Goal: Information Seeking & Learning: Learn about a topic

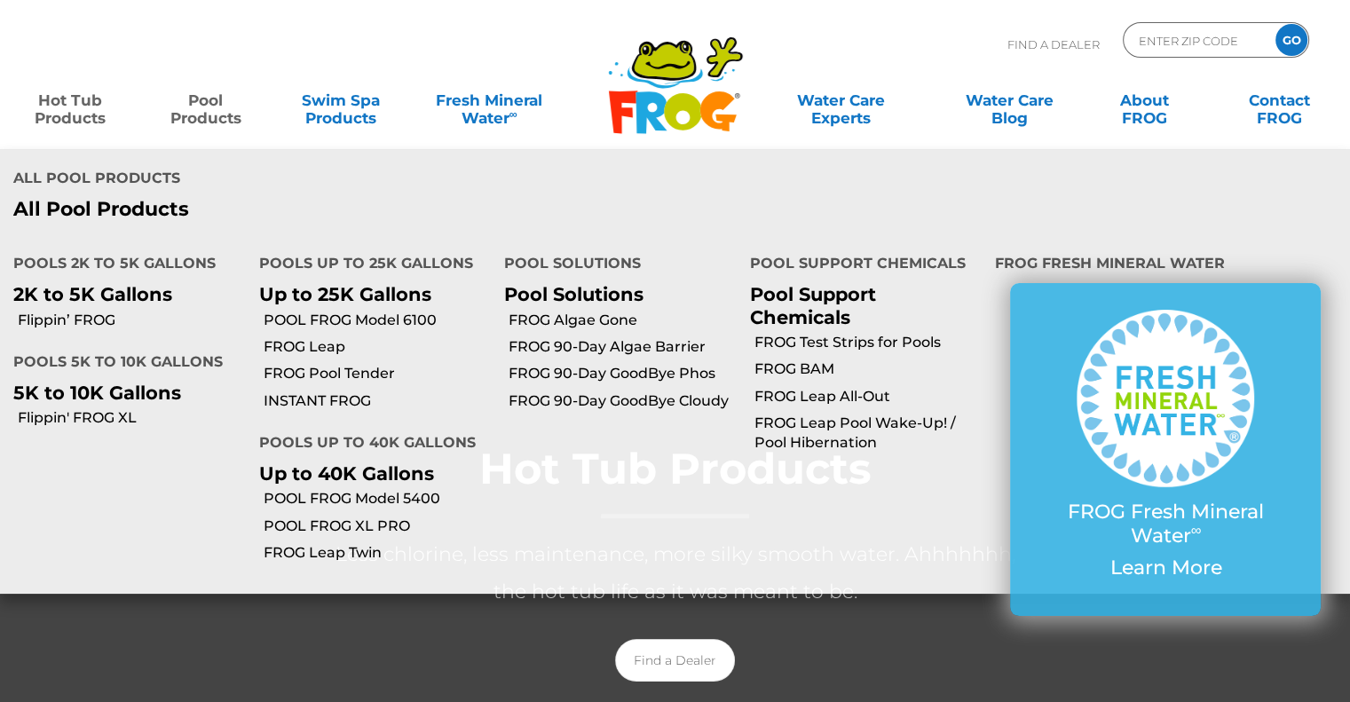
click at [213, 99] on link "Pool Products" at bounding box center [205, 100] width 105 height 35
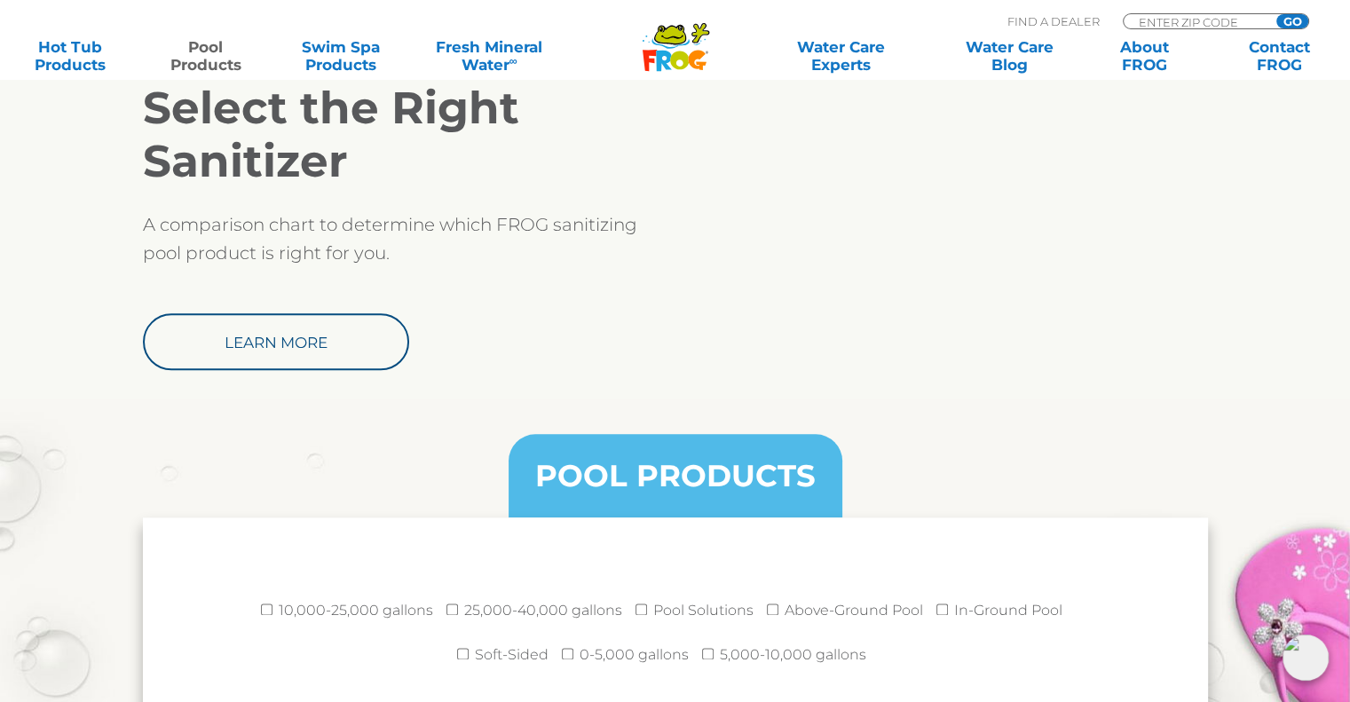
scroll to position [1509, 0]
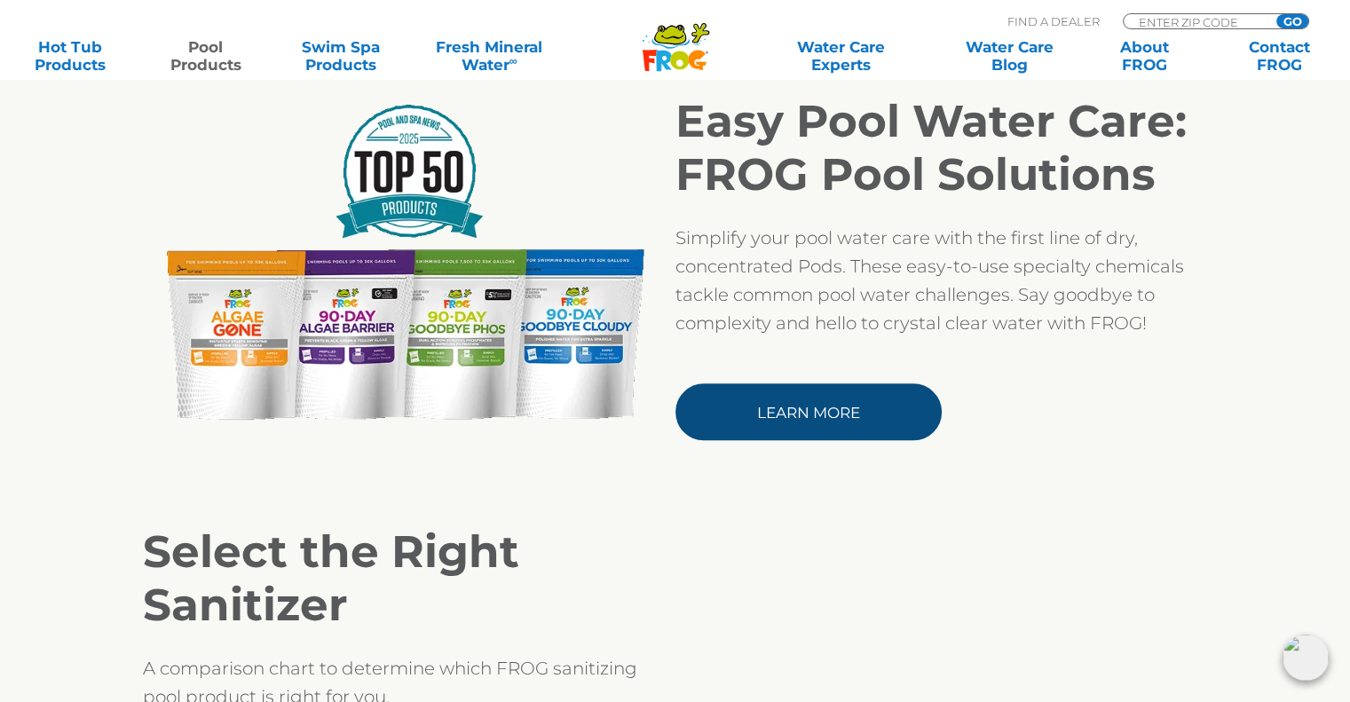
click at [742, 395] on link "Learn More" at bounding box center [808, 411] width 266 height 57
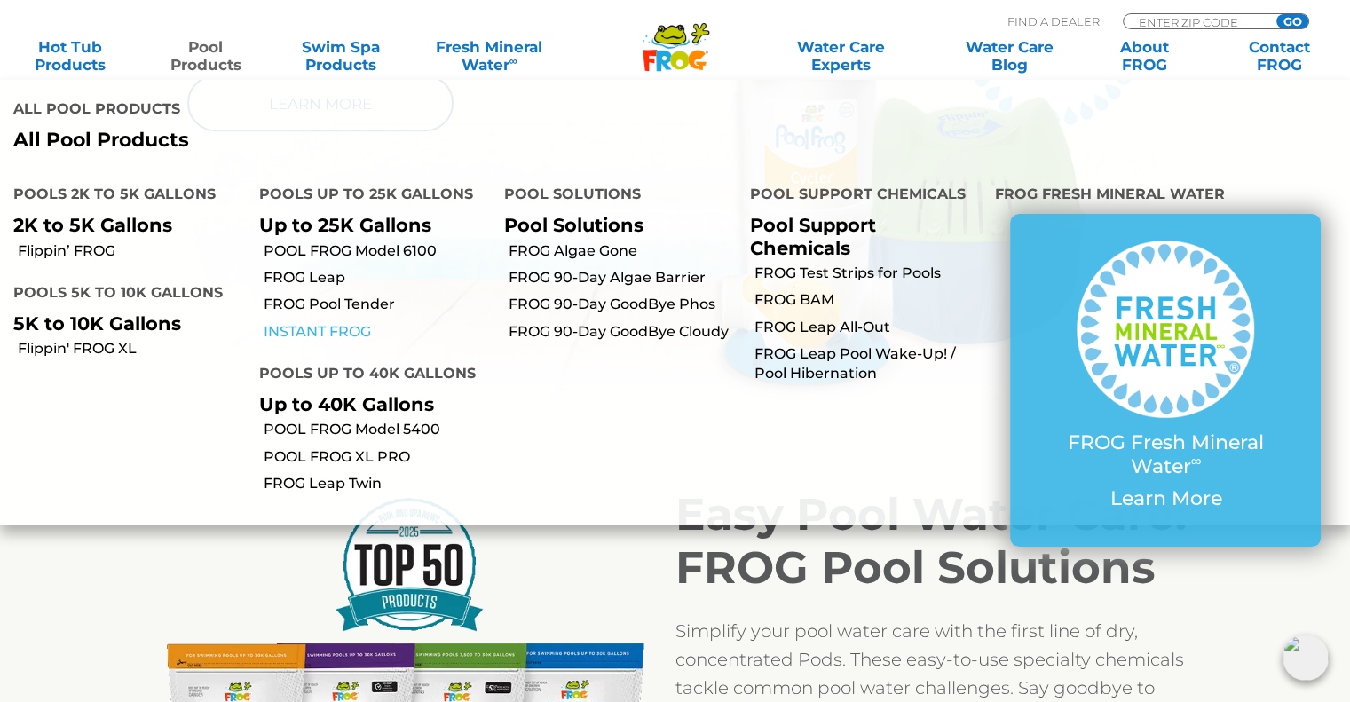
scroll to position [1065, 0]
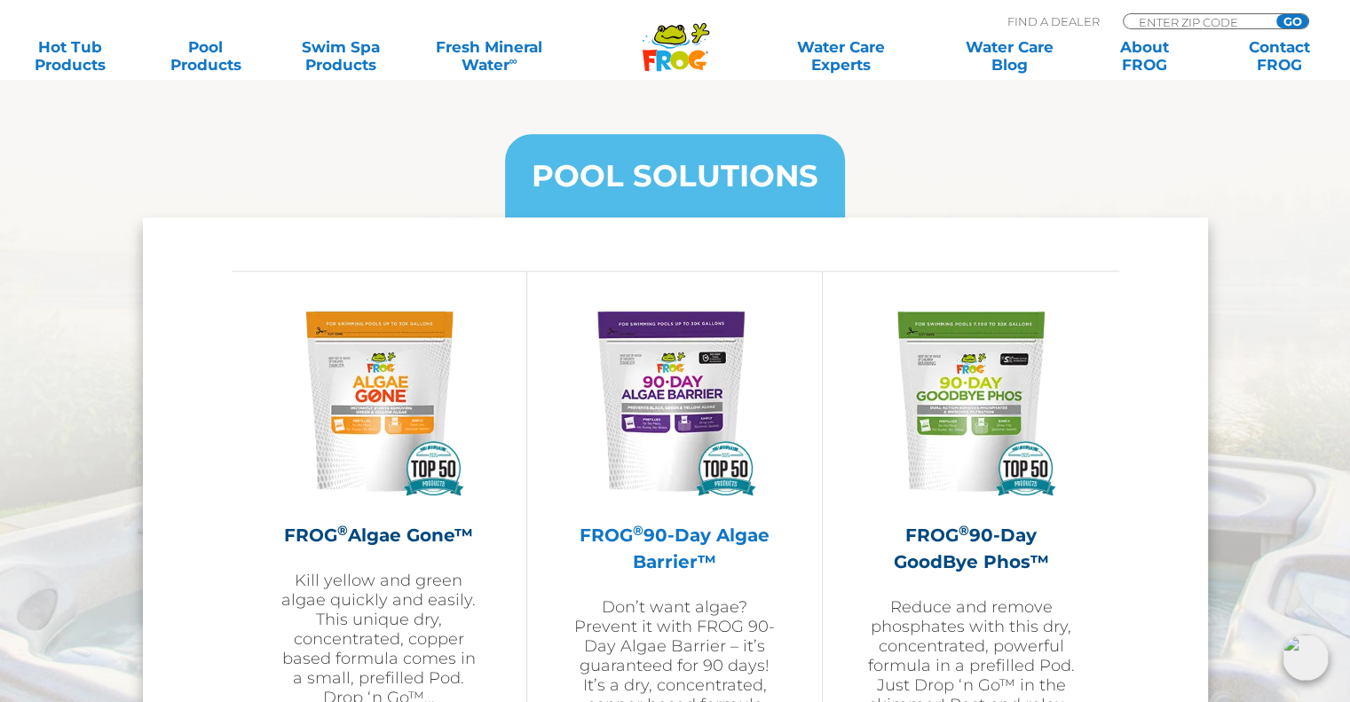
scroll to position [1775, 0]
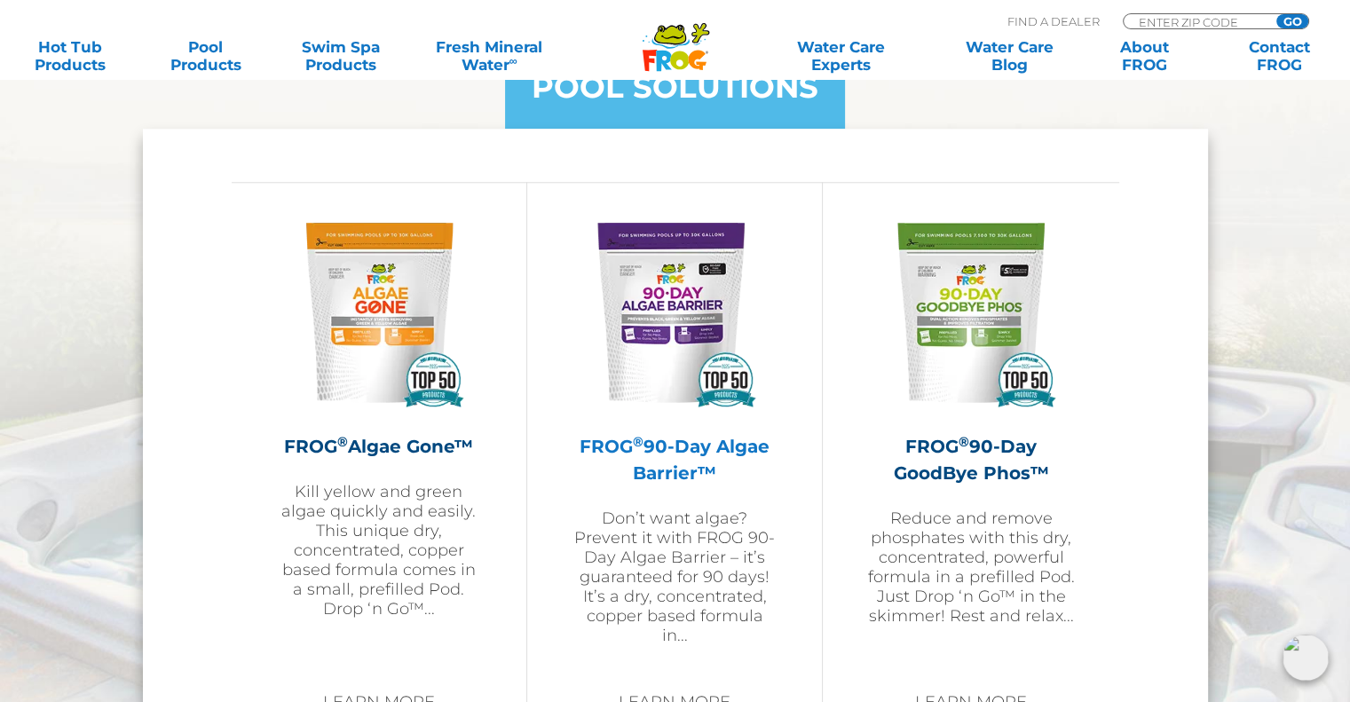
click at [673, 450] on h2 "FROG ® 90-Day Algae Barrier™" at bounding box center [675, 459] width 206 height 53
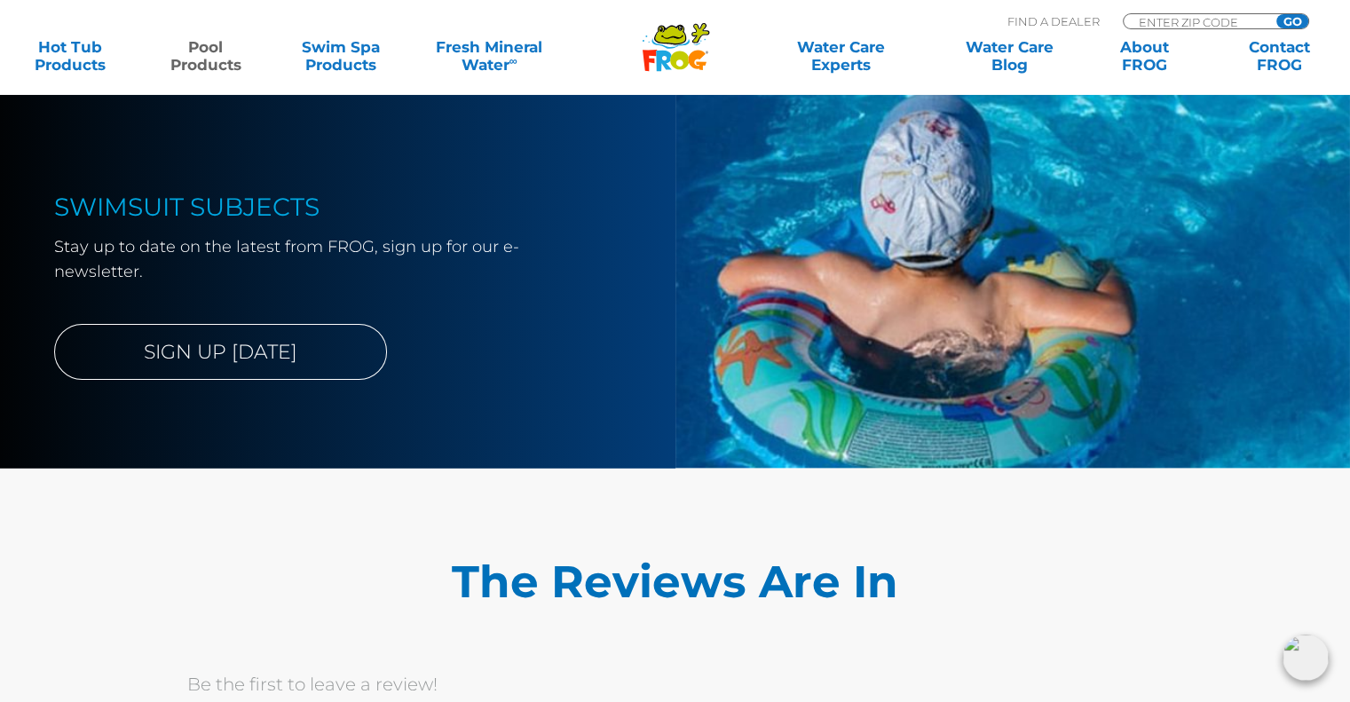
scroll to position [5414, 0]
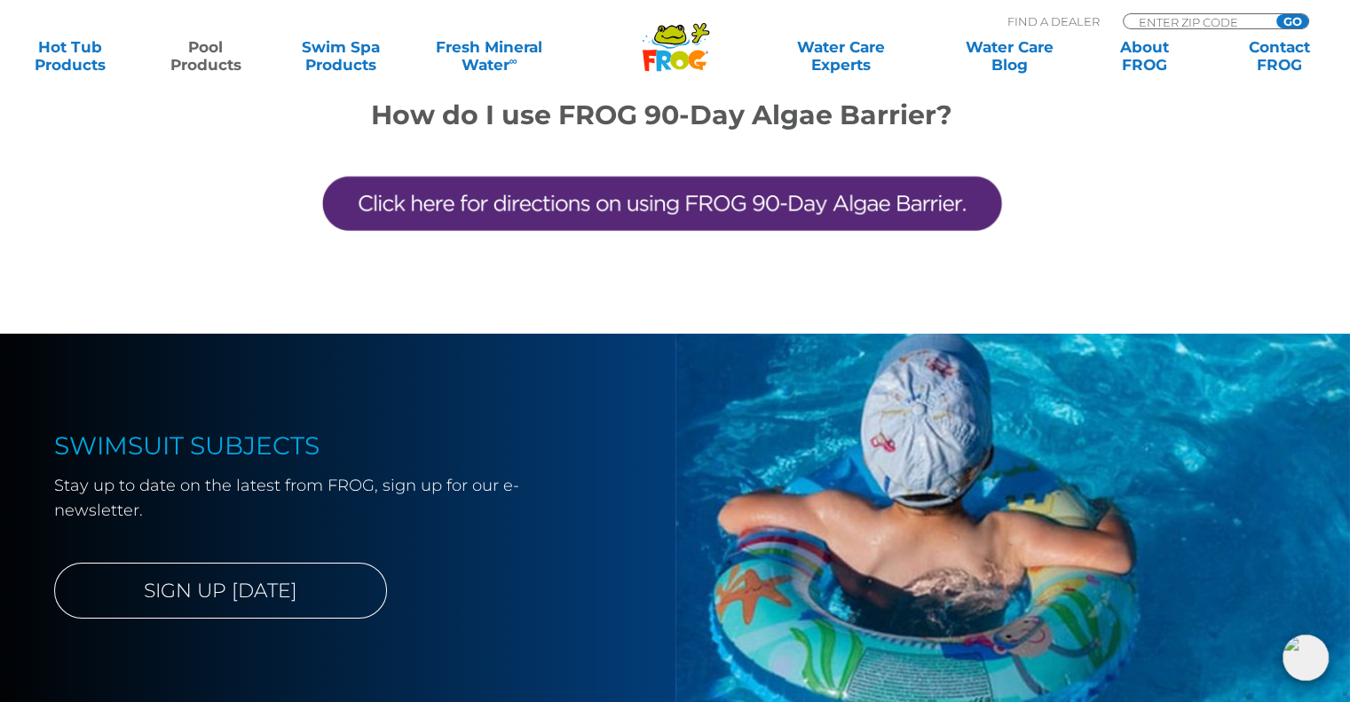
click at [566, 189] on img at bounding box center [662, 203] width 692 height 146
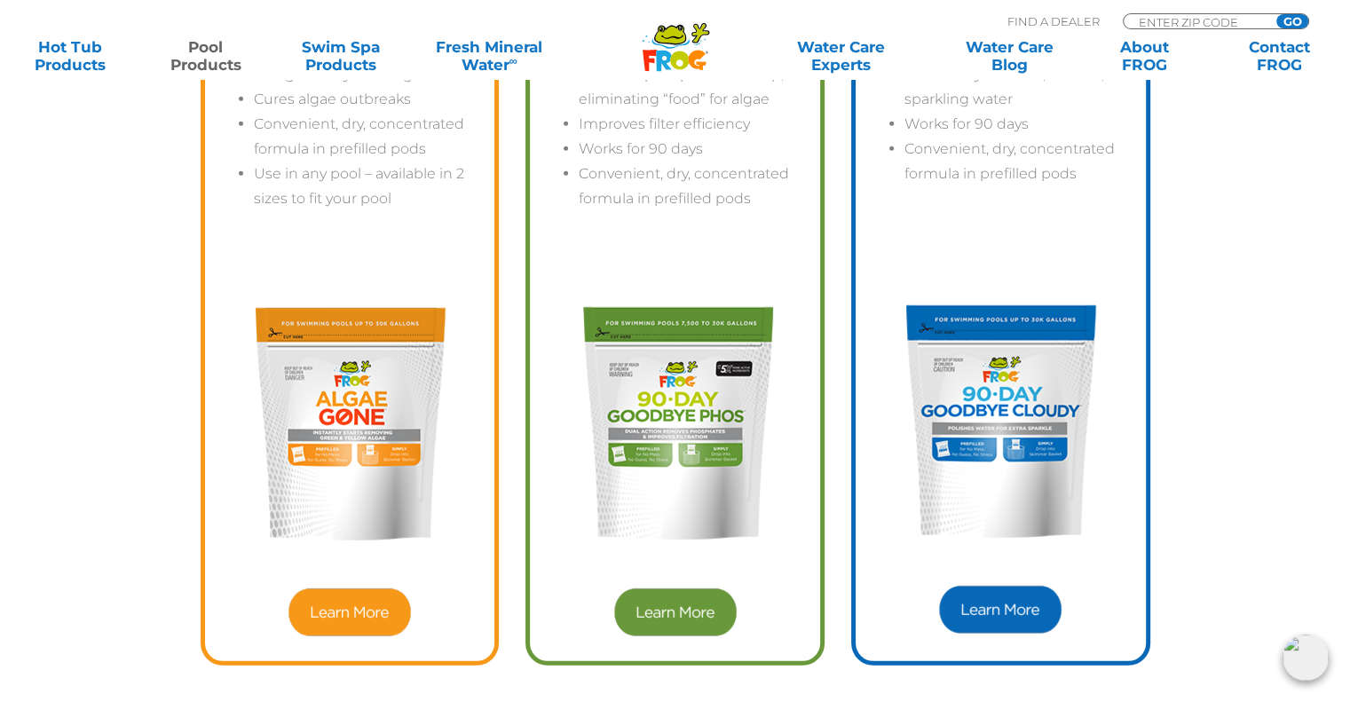
scroll to position [4526, 0]
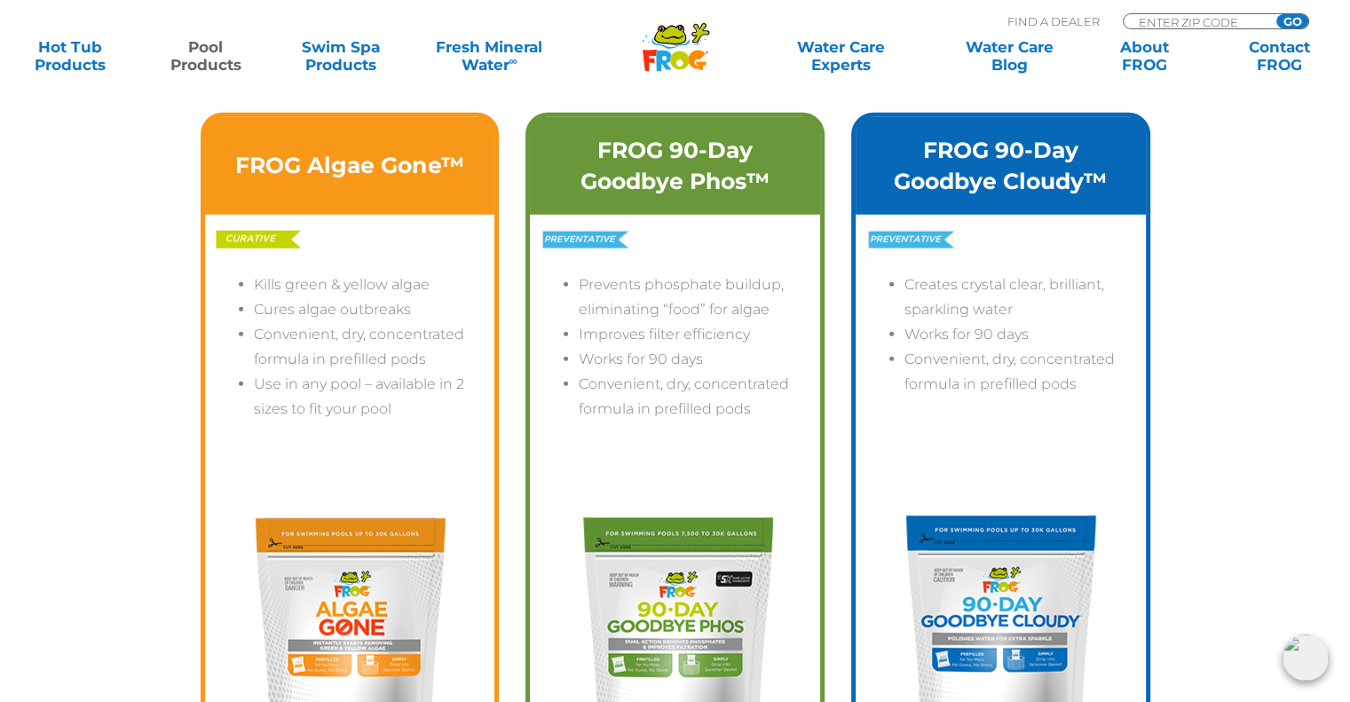
click at [319, 605] on img at bounding box center [350, 634] width 266 height 266
click at [340, 170] on h3 "FROG Algae Gone™" at bounding box center [349, 165] width 228 height 31
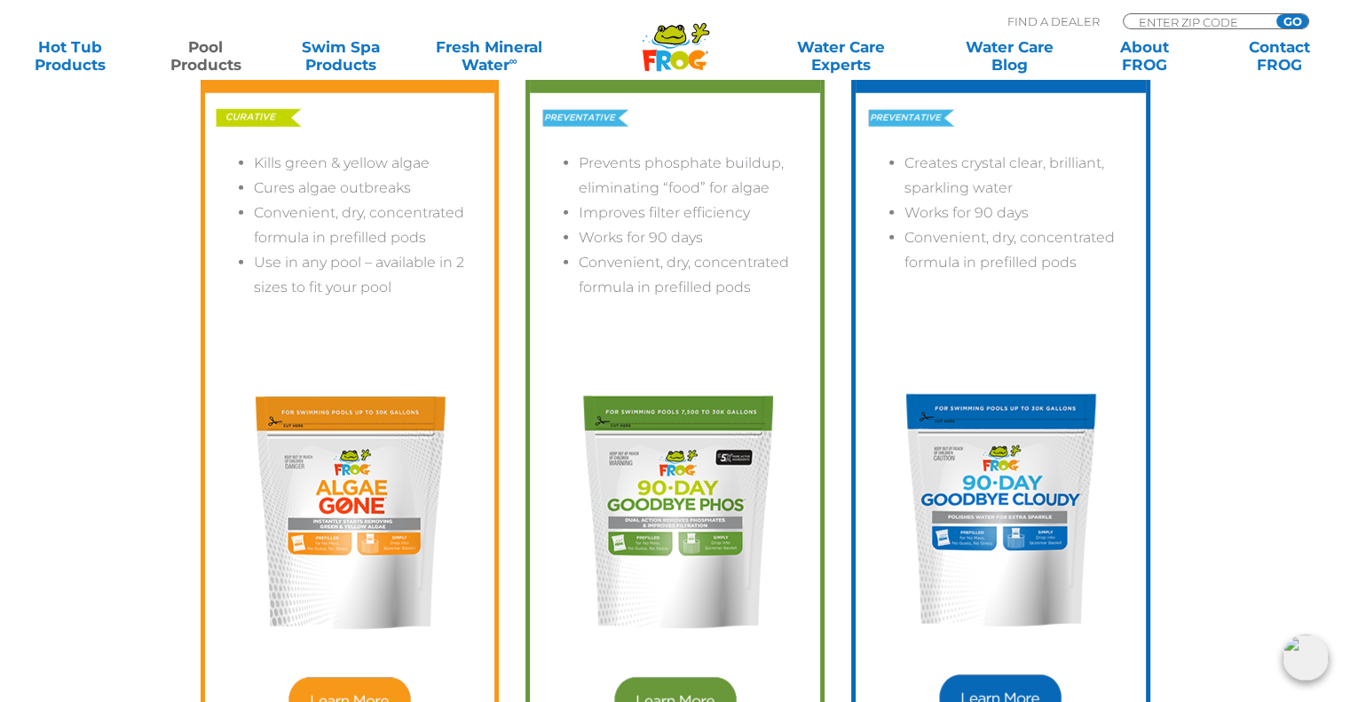
scroll to position [4881, 0]
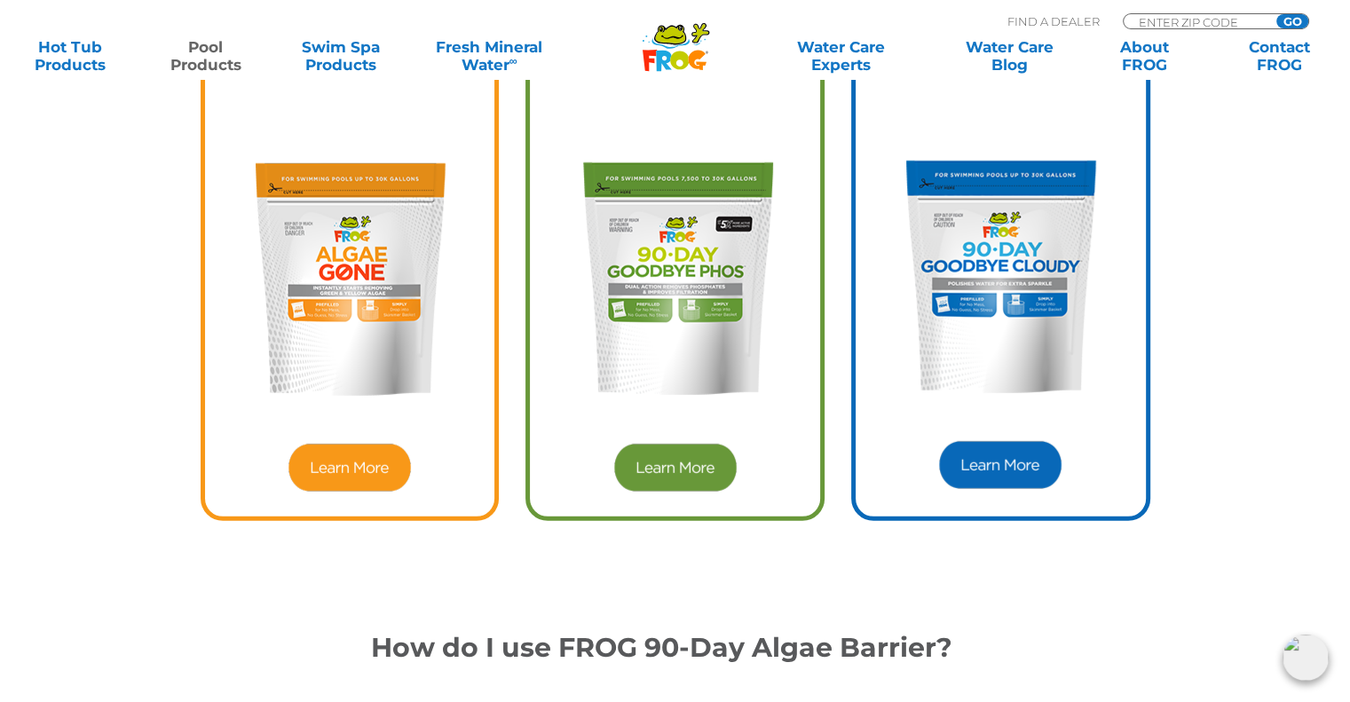
click at [350, 468] on img at bounding box center [350, 467] width 128 height 53
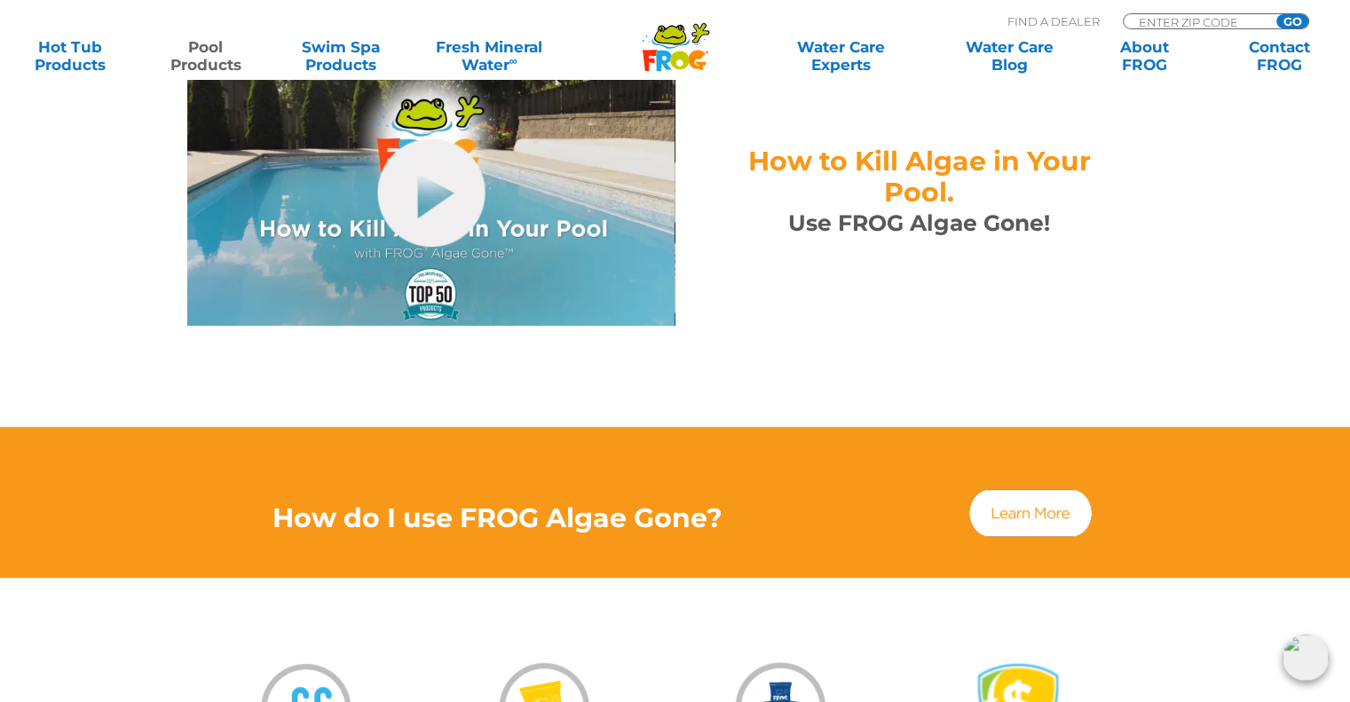
scroll to position [1065, 0]
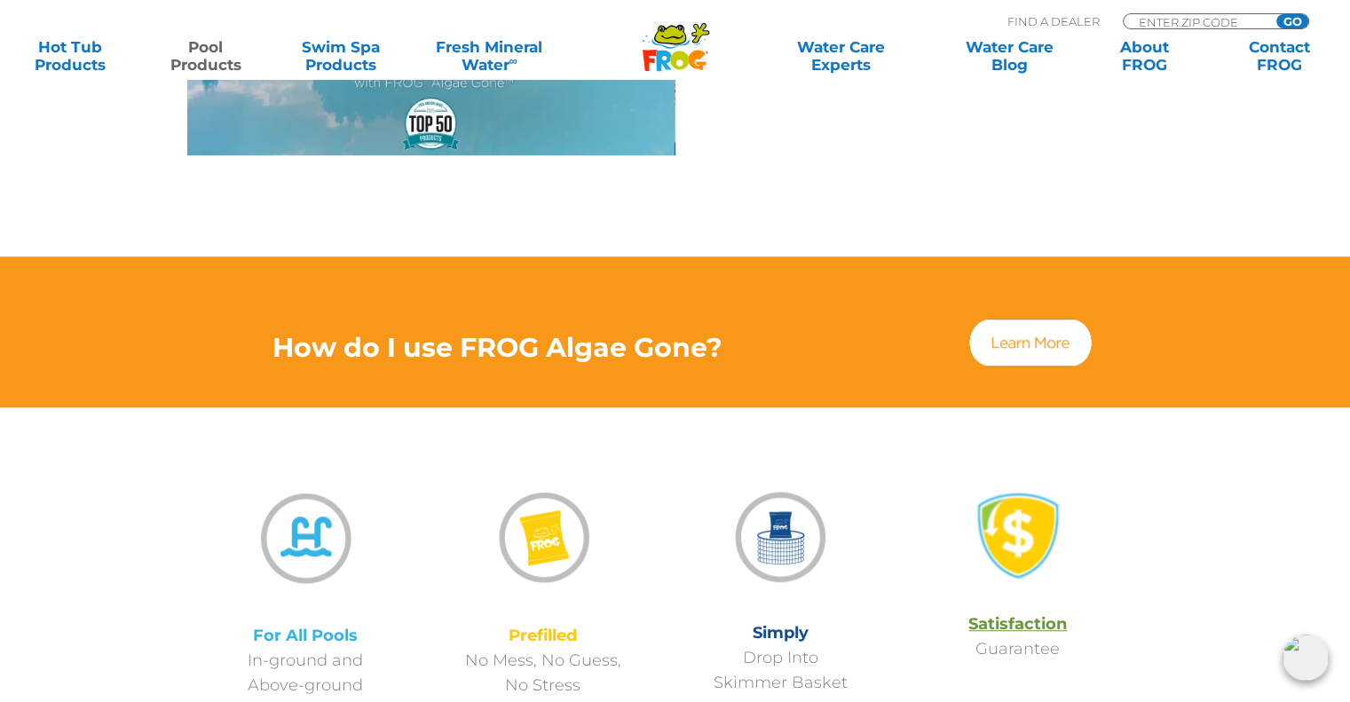
click at [1020, 323] on img at bounding box center [1030, 342] width 128 height 53
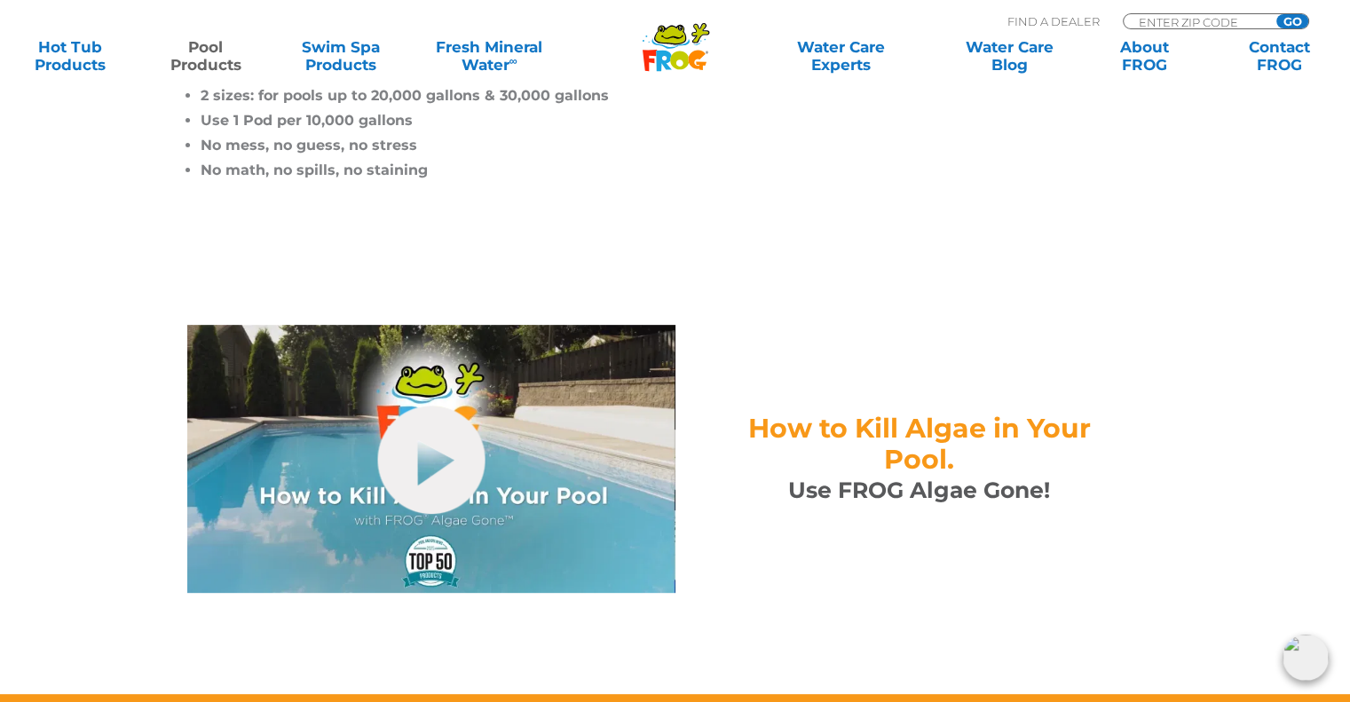
scroll to position [355, 0]
